Goal: Task Accomplishment & Management: Use online tool/utility

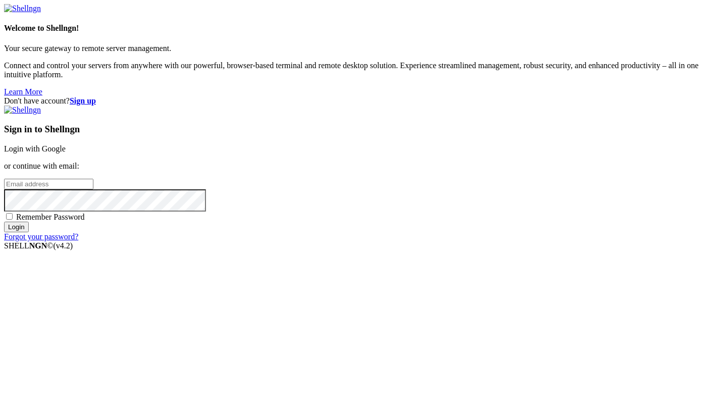
type input "root"
click at [66, 153] on link "Login with Google" at bounding box center [35, 148] width 62 height 9
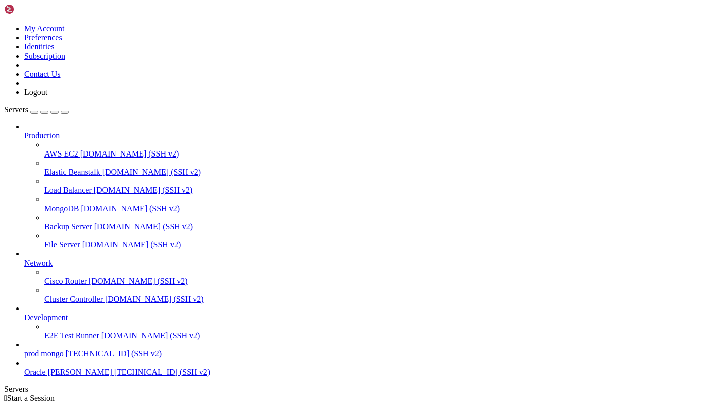
scroll to position [24, 0]
click at [68, 313] on span "Development" at bounding box center [45, 317] width 43 height 9
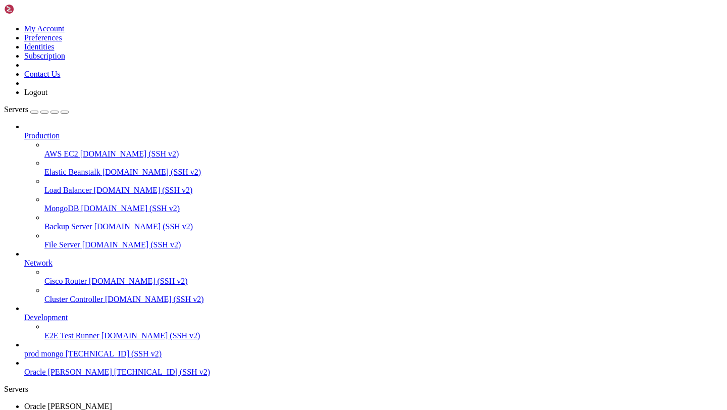
scroll to position [454, 0]
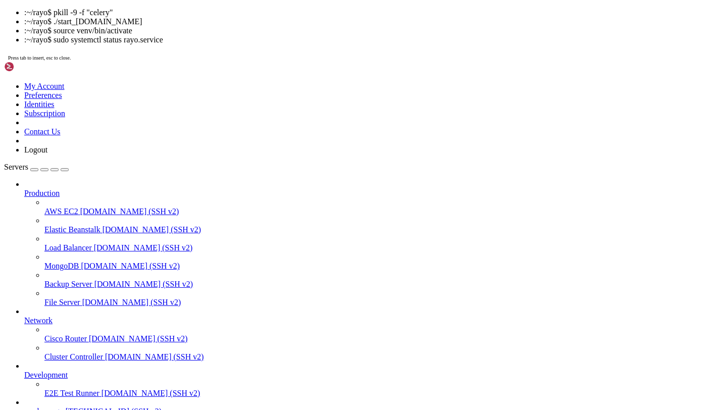
scroll to position [646, 0]
